Goal: Check status

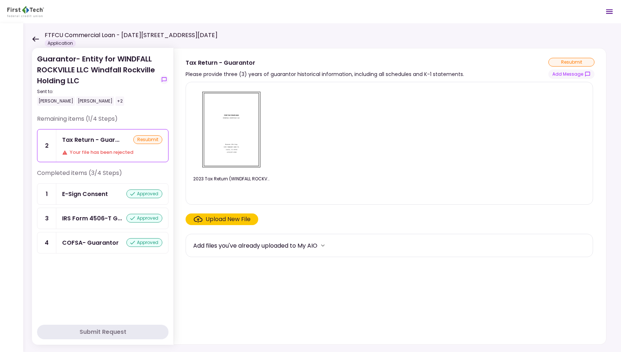
click at [100, 153] on div "Your file has been rejected" at bounding box center [112, 152] width 100 height 7
click at [35, 37] on icon at bounding box center [35, 38] width 7 height 5
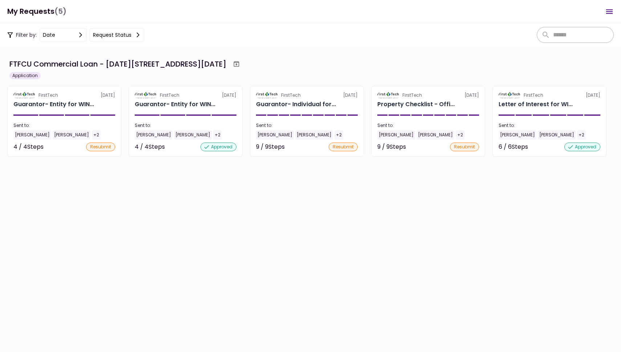
click at [23, 17] on h1 "My Requests (5)" at bounding box center [36, 11] width 59 height 15
click at [308, 190] on section "FTFCU Commercial Loan - [DATE][STREET_ADDRESS][DATE] Application FirstTech [DAT…" at bounding box center [310, 199] width 621 height 305
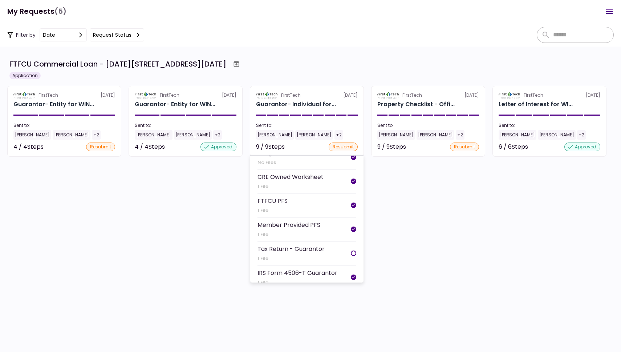
scroll to position [32, 0]
click at [322, 245] on div "Tax Return - Guarantor" at bounding box center [291, 247] width 67 height 9
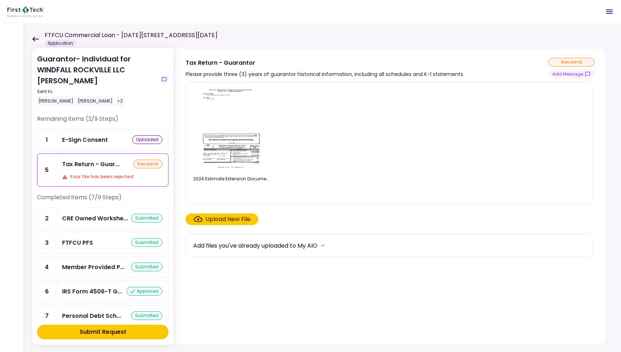
click at [110, 179] on div "Tax Return - Guar... resubmit Your file has been rejected" at bounding box center [112, 170] width 112 height 32
click at [91, 145] on div "E-Sign Consent uploaded" at bounding box center [112, 139] width 112 height 21
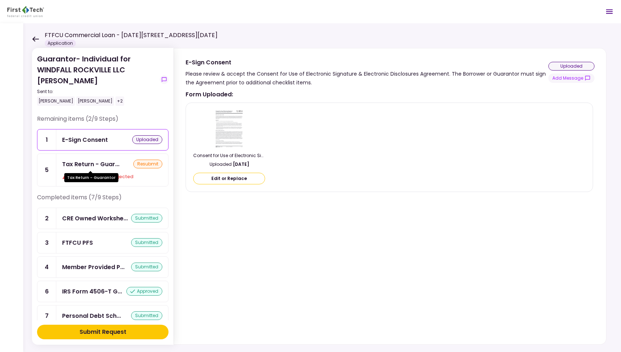
click at [98, 168] on div "Tax Return - Guarantor" at bounding box center [91, 175] width 54 height 14
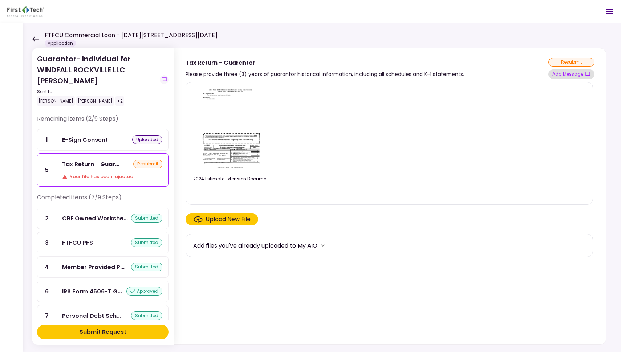
click at [558, 73] on button "Add Message" at bounding box center [572, 73] width 46 height 9
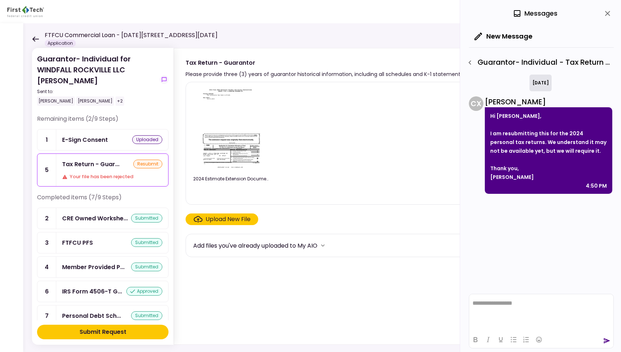
click at [606, 16] on icon "close" at bounding box center [607, 13] width 5 height 5
